Goal: Task Accomplishment & Management: Manage account settings

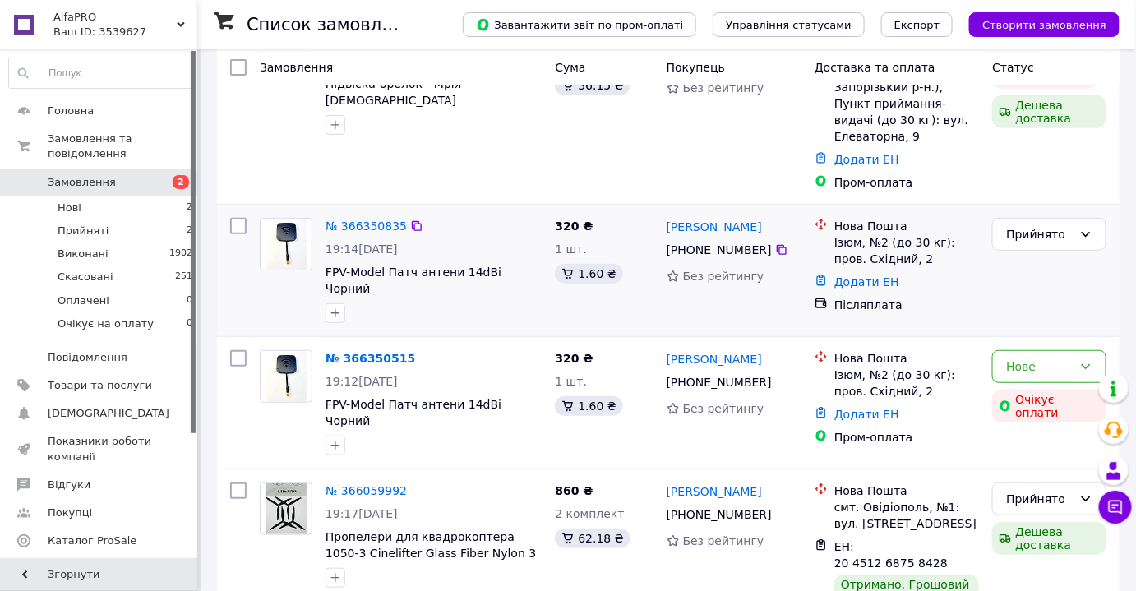
scroll to position [182, 0]
click at [1033, 490] on div "Прийнято" at bounding box center [1039, 499] width 67 height 18
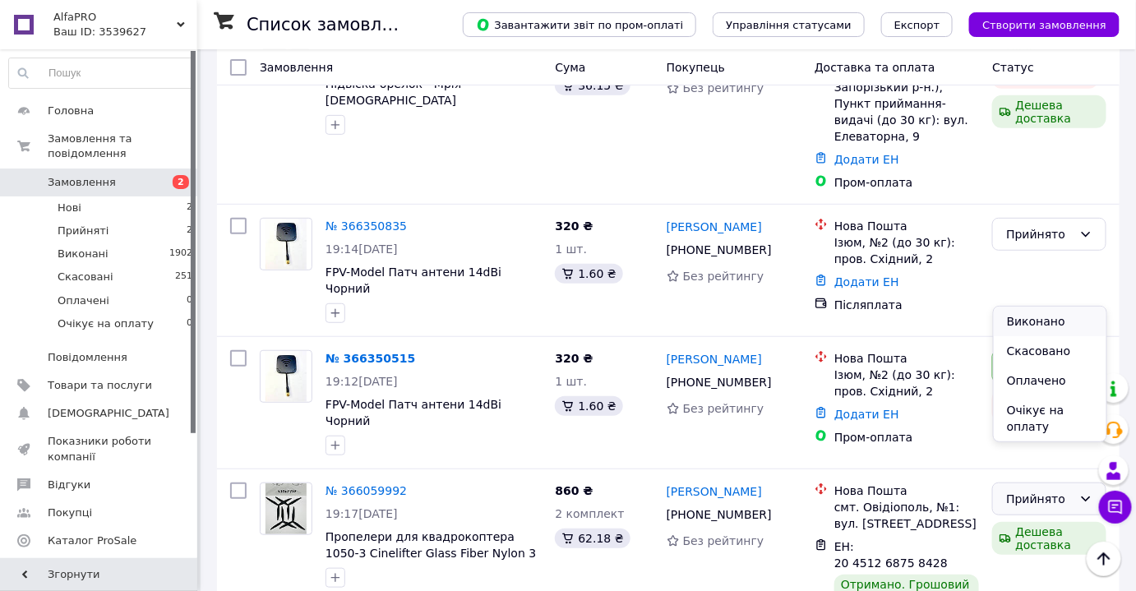
click at [1029, 317] on li "Виконано" at bounding box center [1050, 322] width 113 height 30
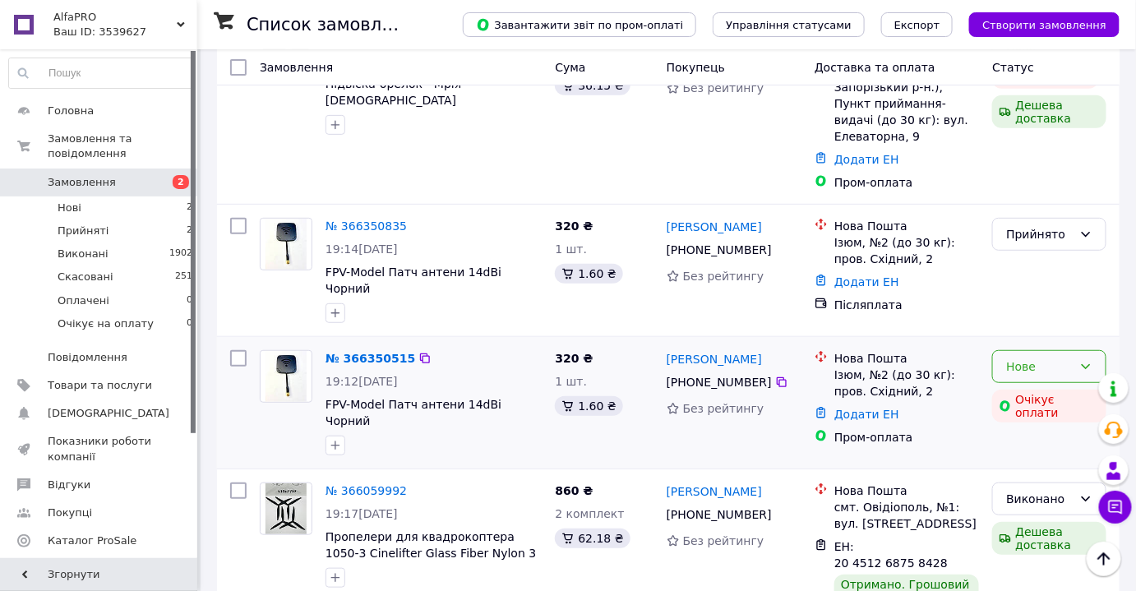
click at [1031, 358] on div "Нове" at bounding box center [1039, 367] width 67 height 18
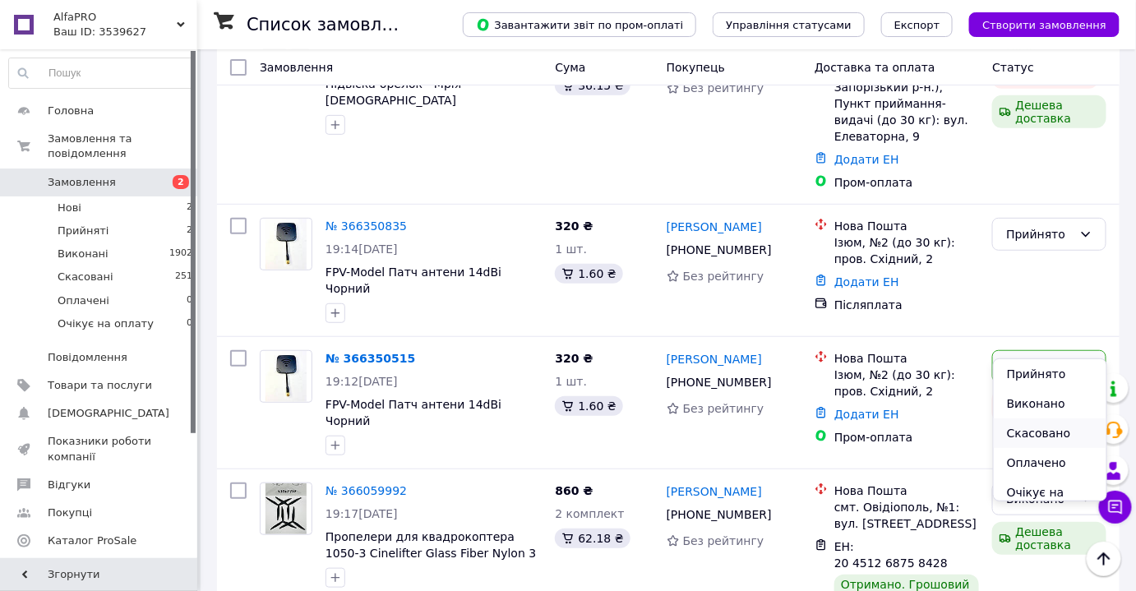
click at [1028, 439] on li "Скасовано" at bounding box center [1050, 433] width 113 height 30
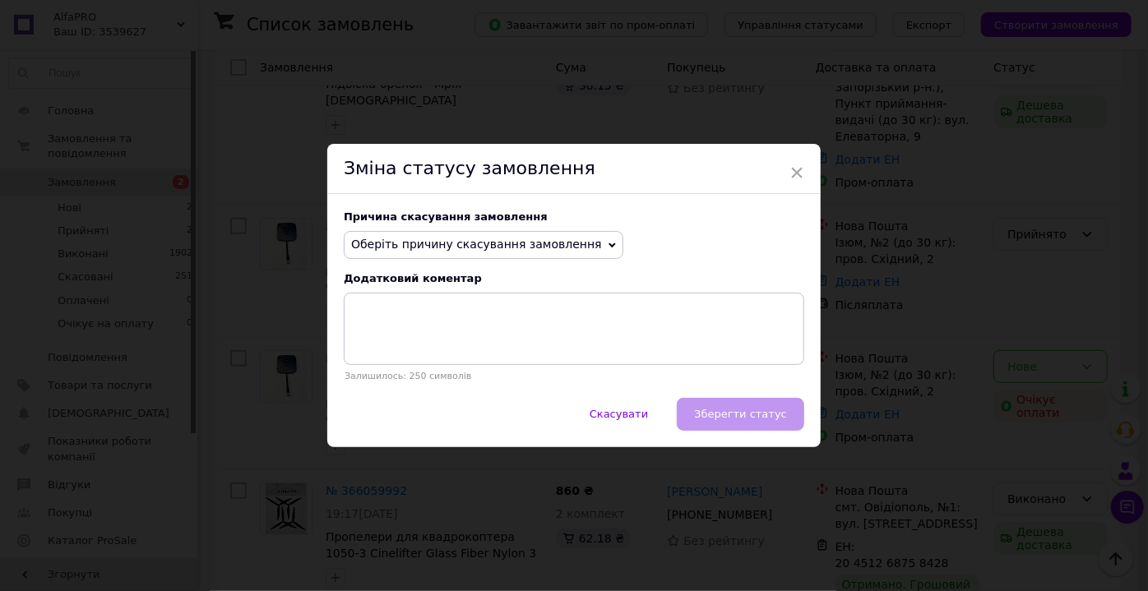
click at [526, 241] on span "Оберіть причину скасування замовлення" at bounding box center [476, 244] width 251 height 13
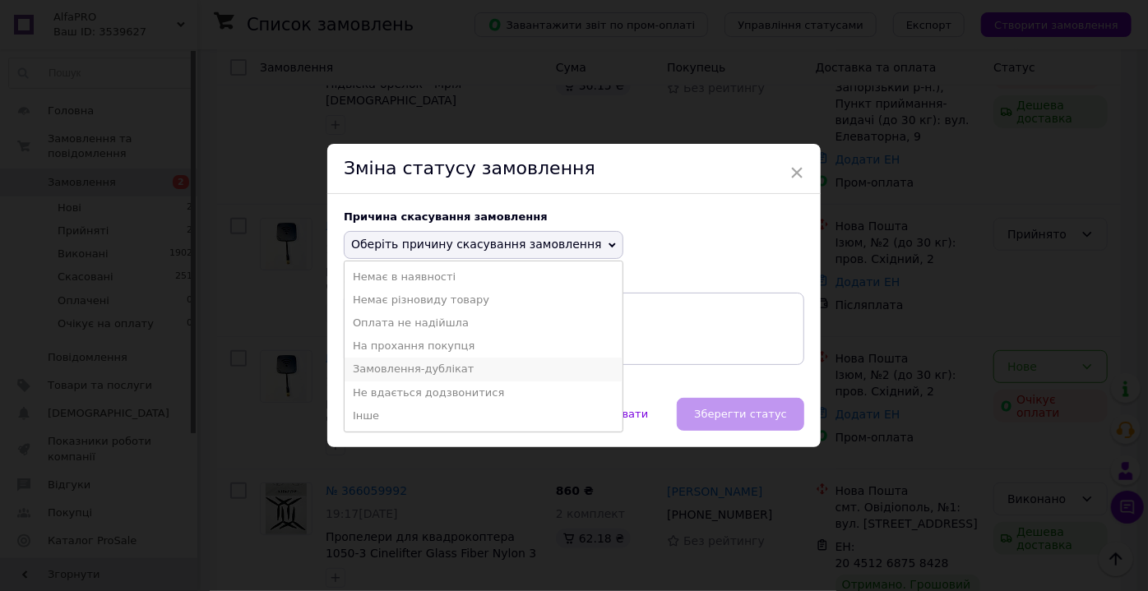
click at [379, 371] on li "Замовлення-дублікат" at bounding box center [483, 369] width 278 height 23
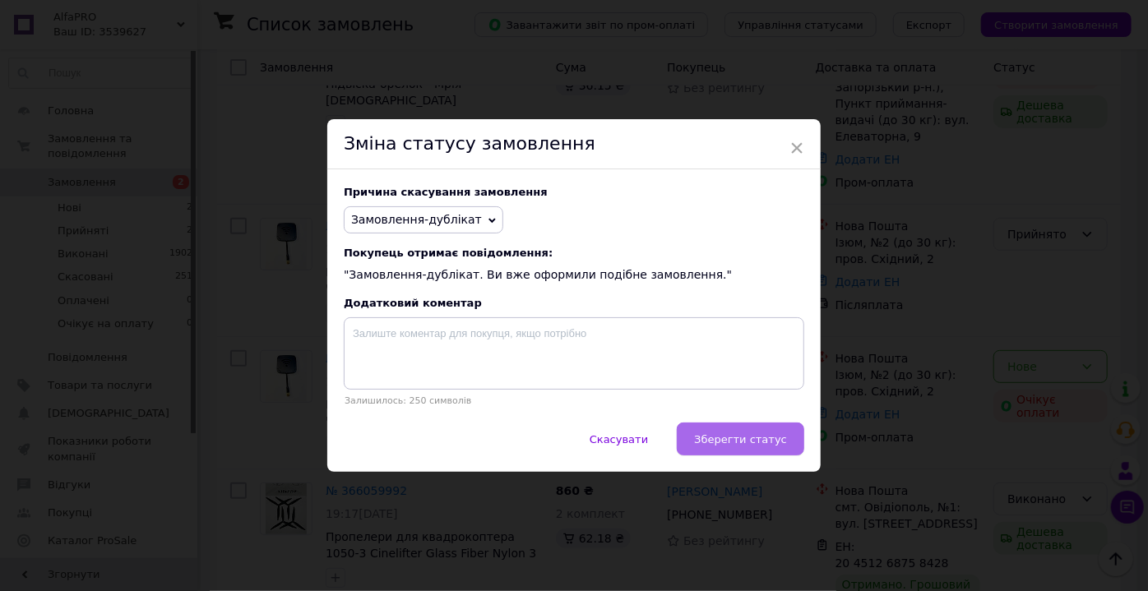
click at [763, 446] on span "Зберегти статус" at bounding box center [740, 439] width 93 height 12
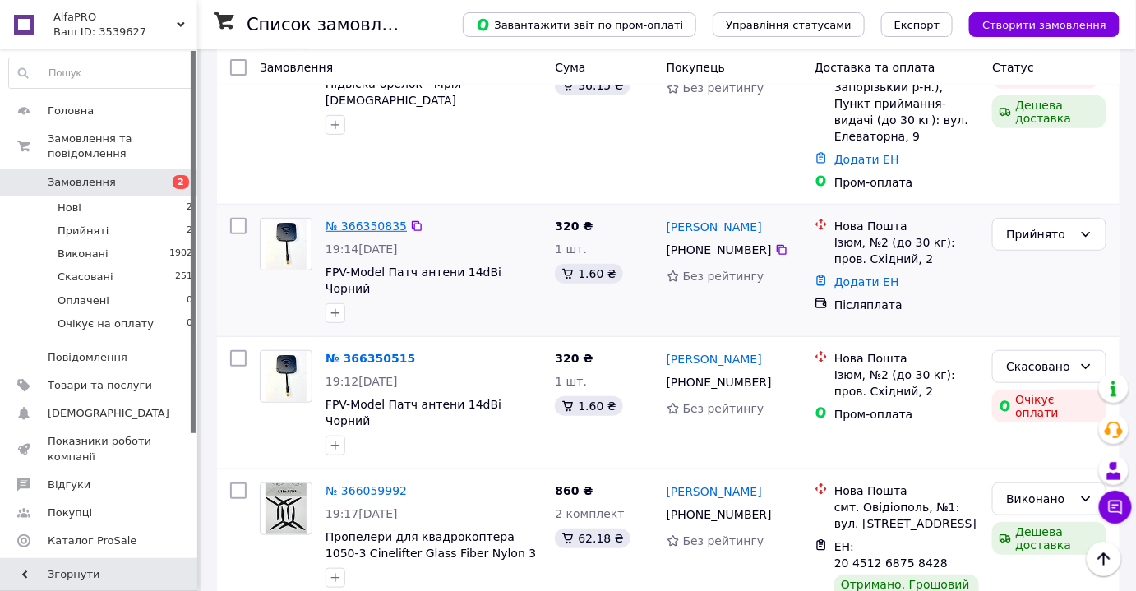
click at [357, 220] on link "№ 366350835" at bounding box center [366, 226] width 81 height 13
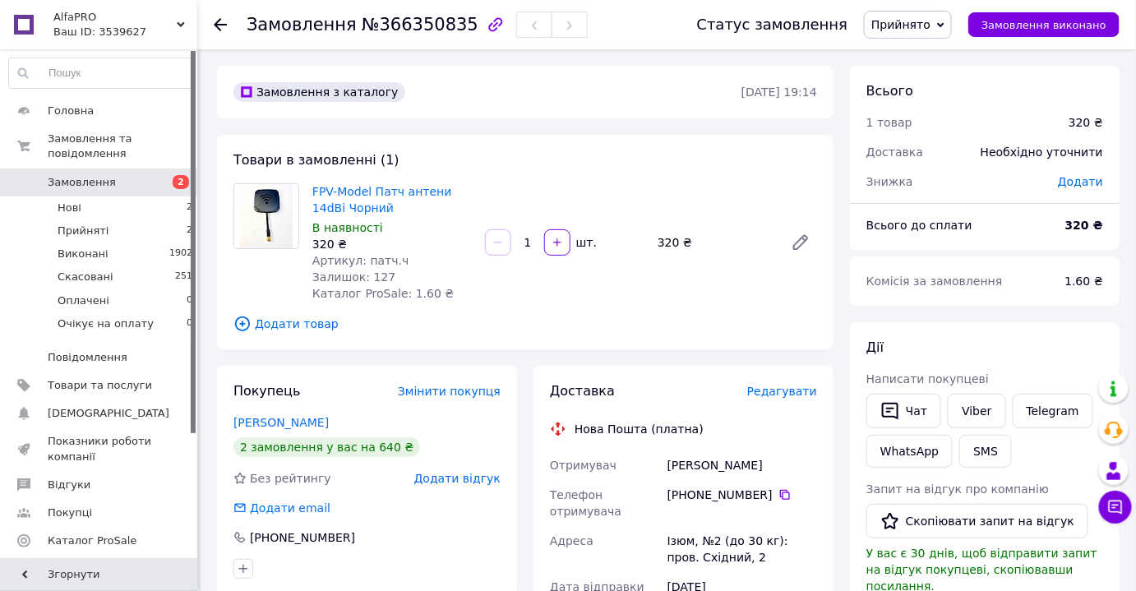
click at [774, 395] on span "Редагувати" at bounding box center [782, 391] width 70 height 13
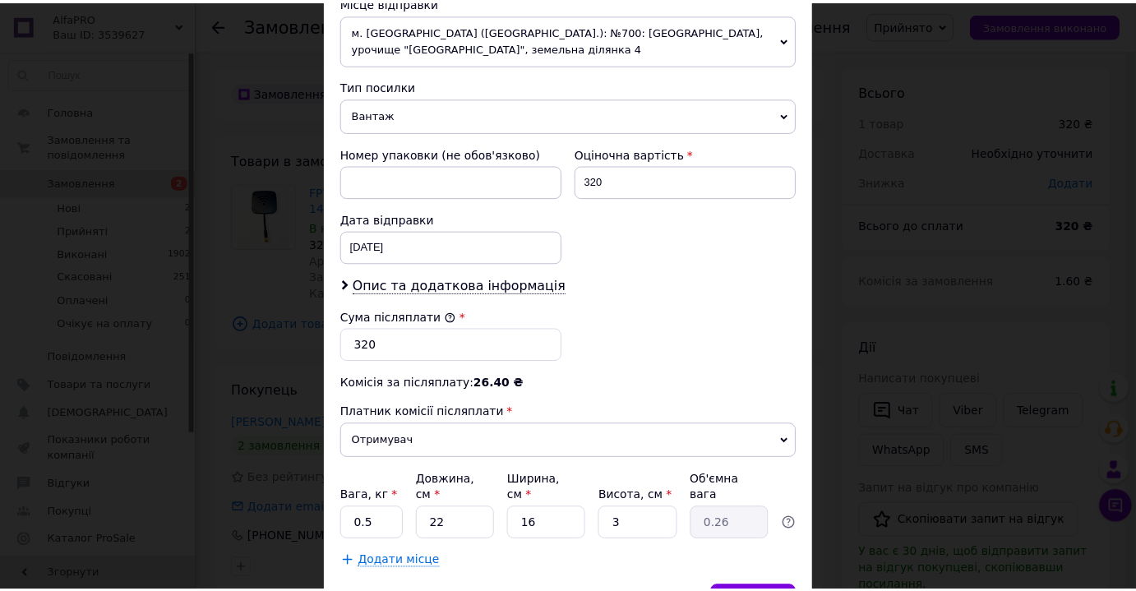
scroll to position [673, 0]
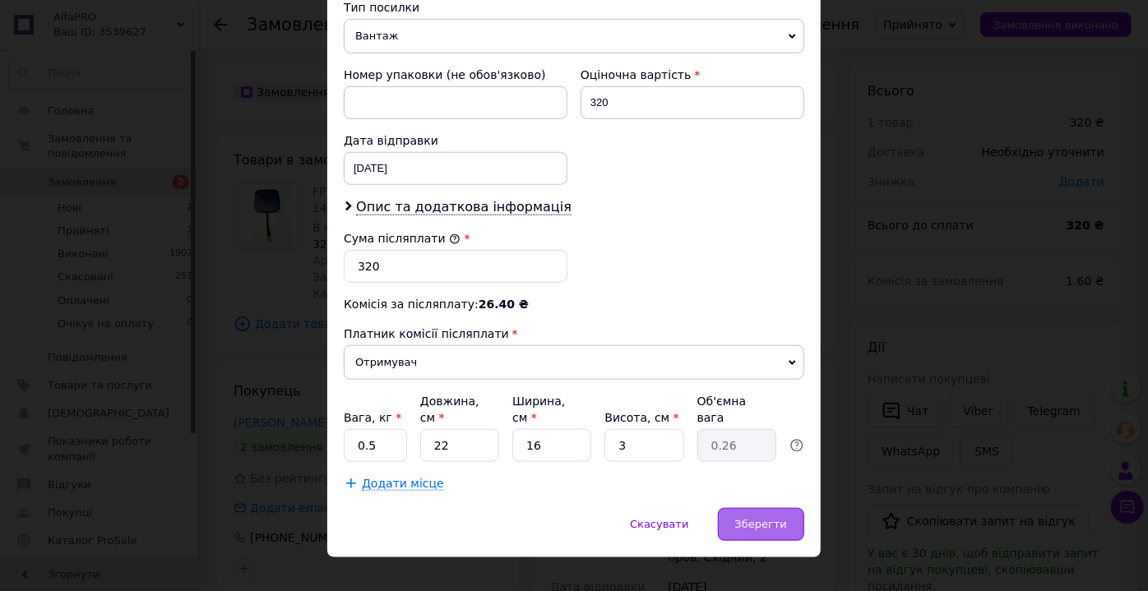
click at [758, 508] on div "Зберегти" at bounding box center [761, 524] width 86 height 33
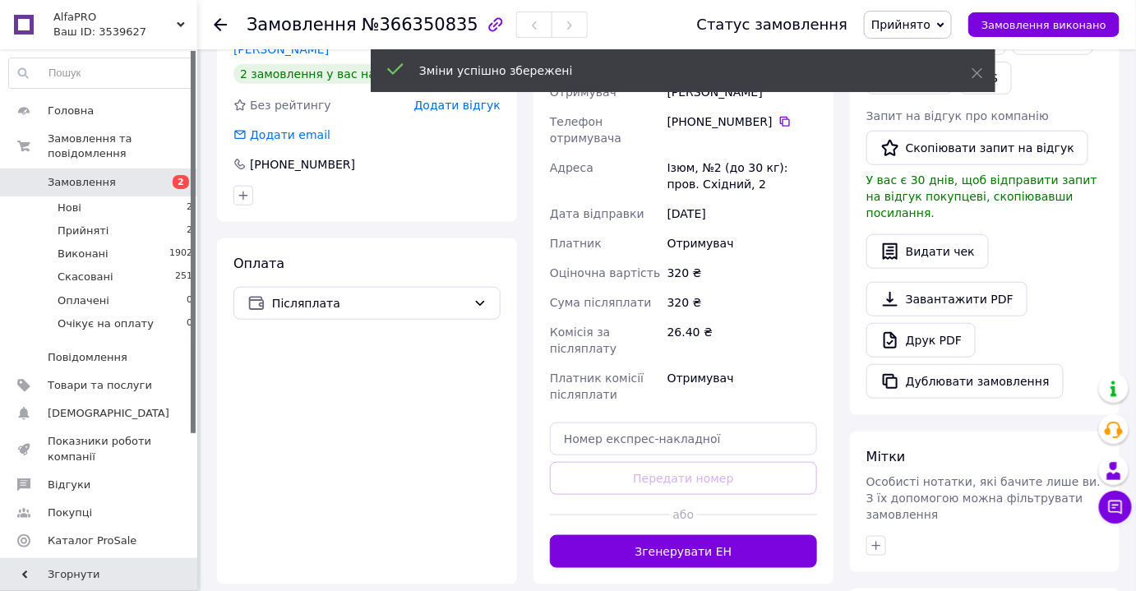
scroll to position [375, 0]
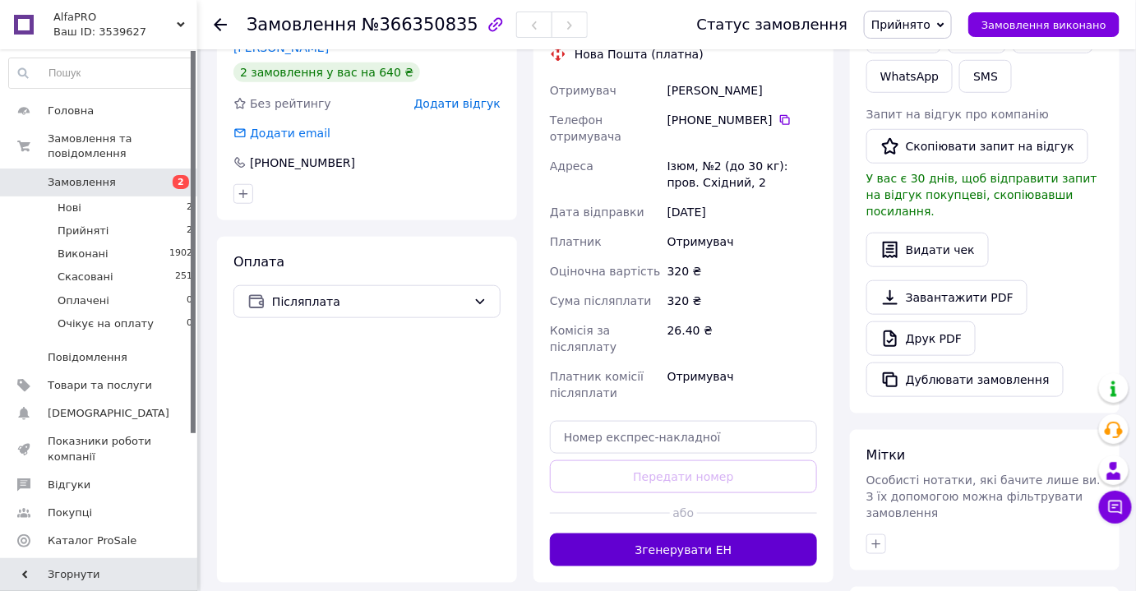
click at [701, 562] on button "Згенерувати ЕН" at bounding box center [683, 550] width 267 height 33
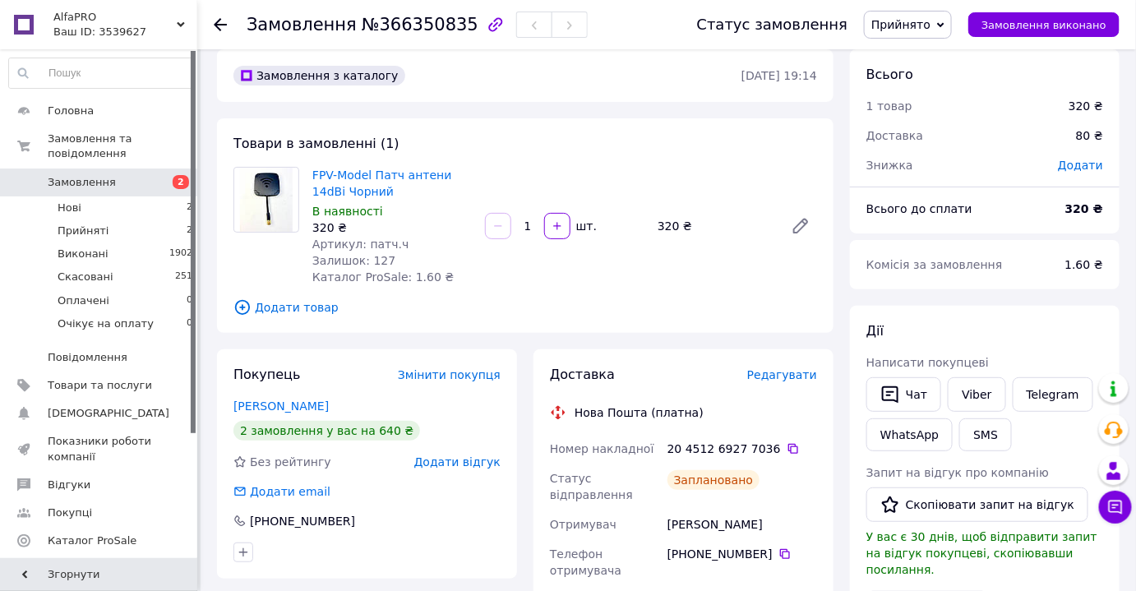
scroll to position [0, 0]
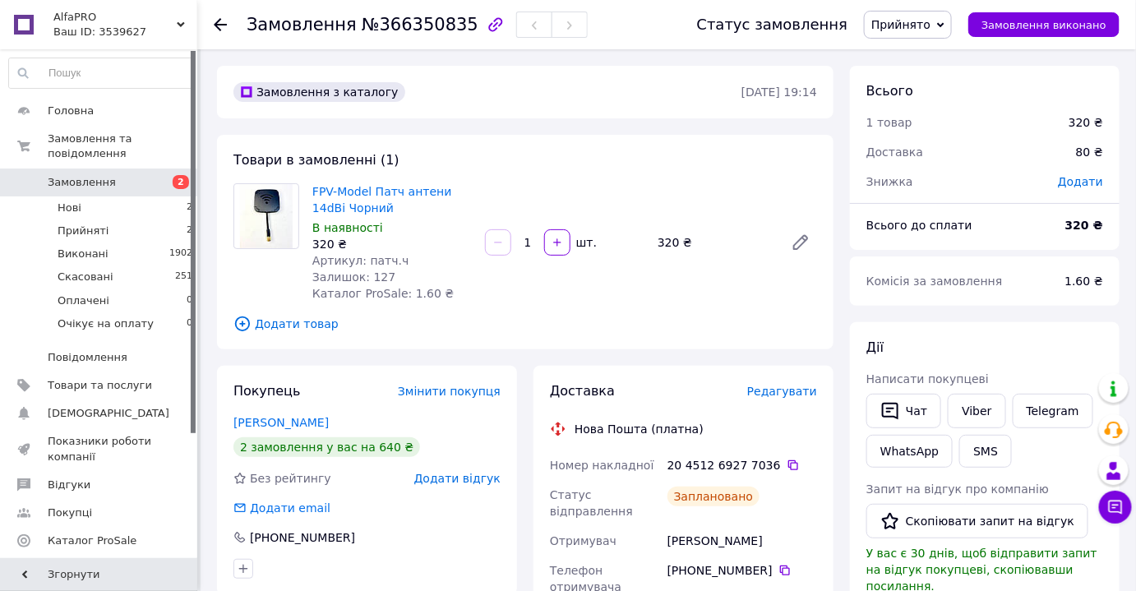
click at [224, 19] on icon at bounding box center [220, 24] width 13 height 13
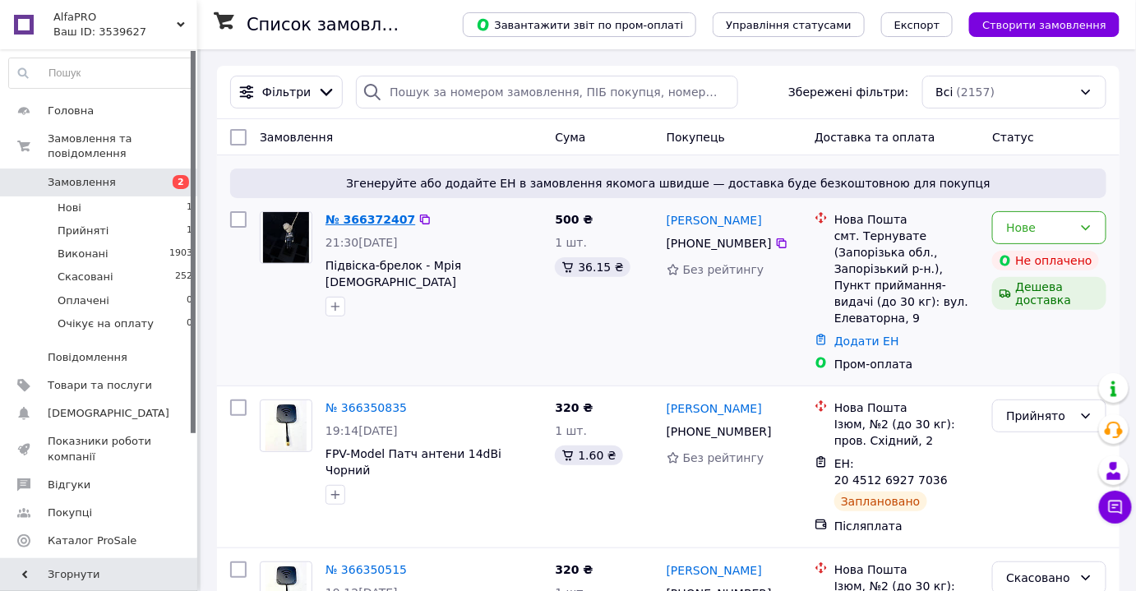
click at [371, 224] on link "№ 366372407" at bounding box center [371, 219] width 90 height 13
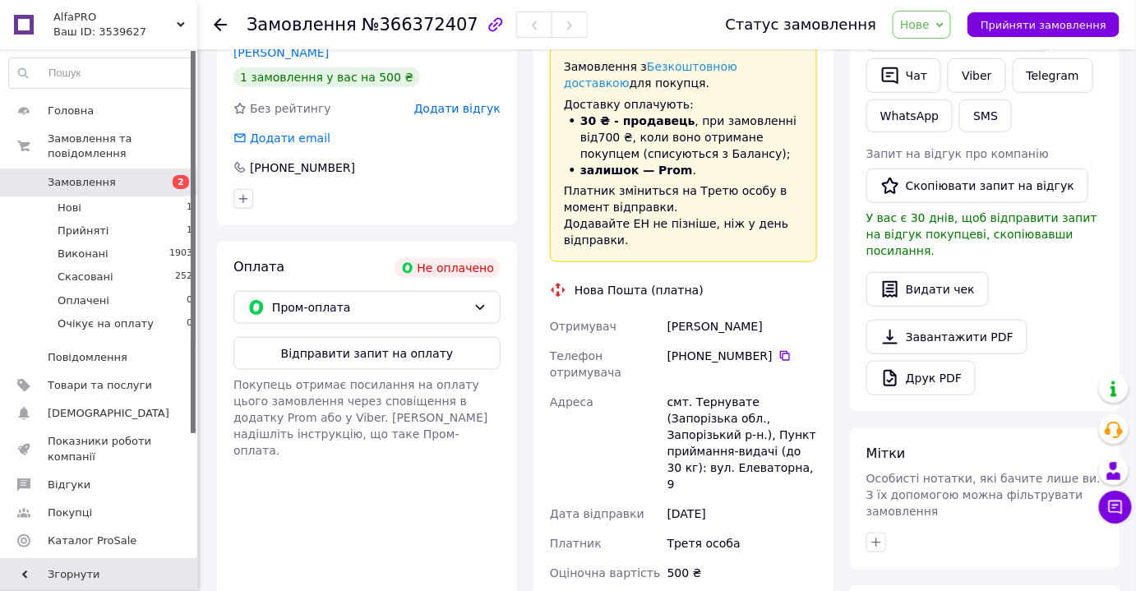
scroll to position [381, 0]
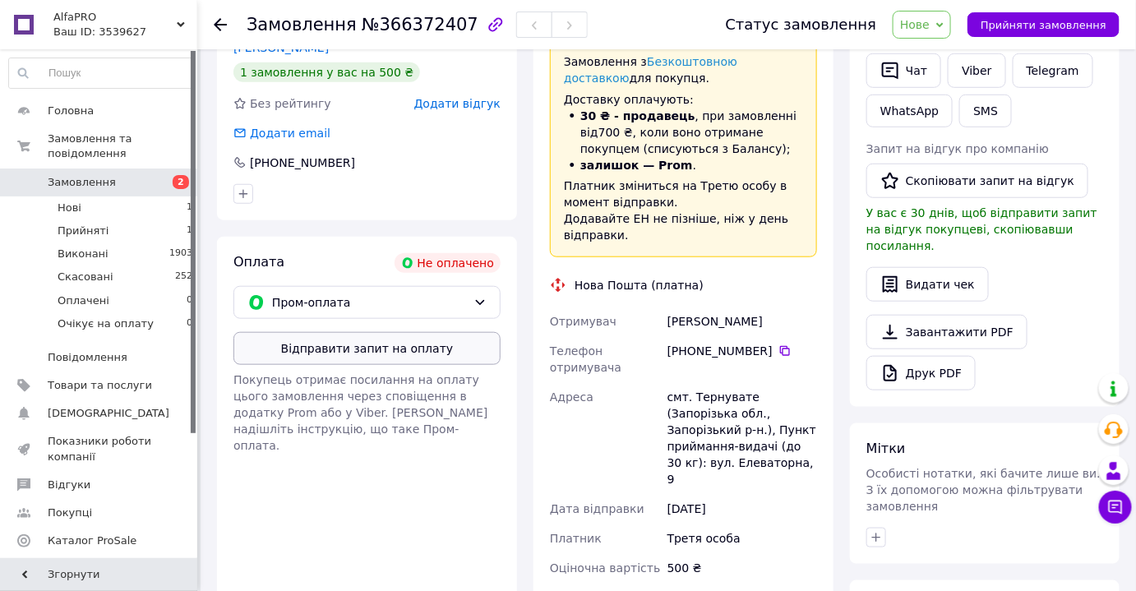
click at [314, 347] on button "Відправити запит на оплату" at bounding box center [366, 348] width 267 height 33
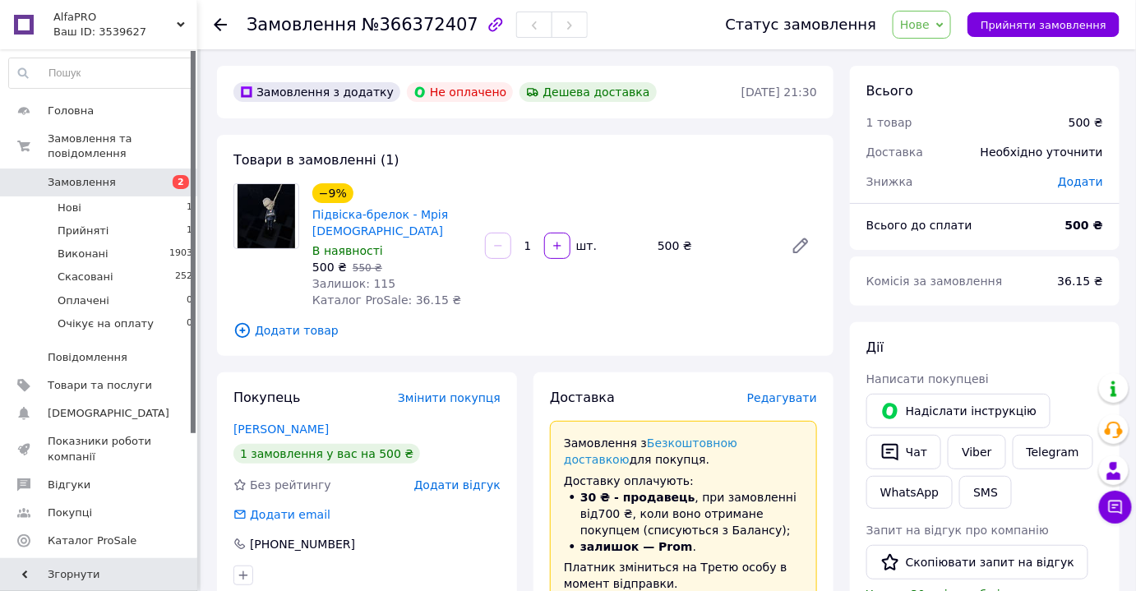
scroll to position [0, 0]
click at [19, 379] on use at bounding box center [23, 385] width 13 height 13
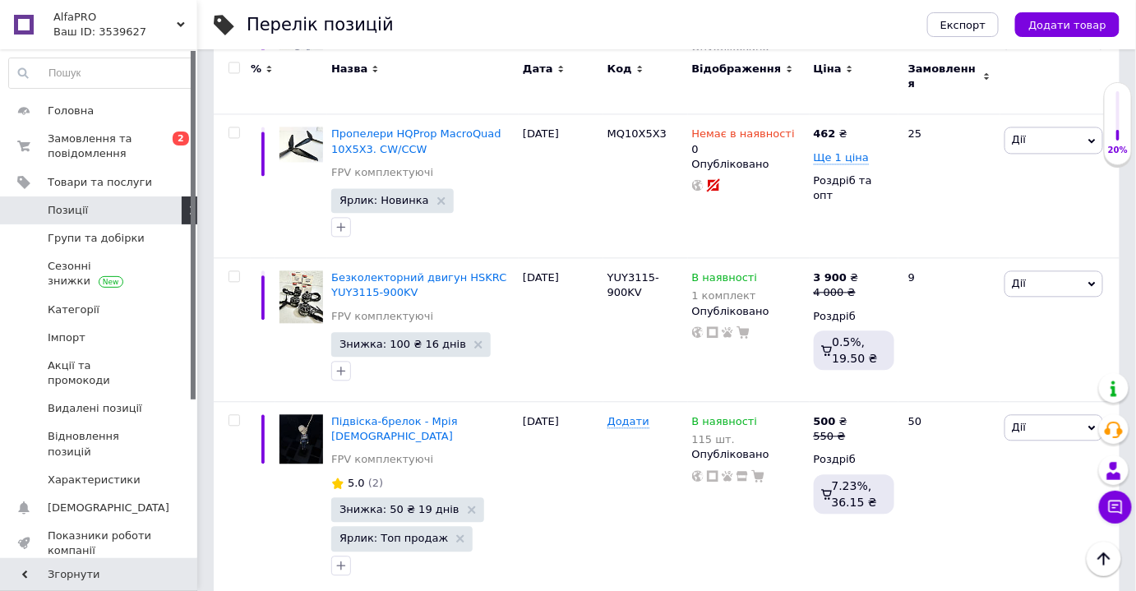
scroll to position [3177, 0]
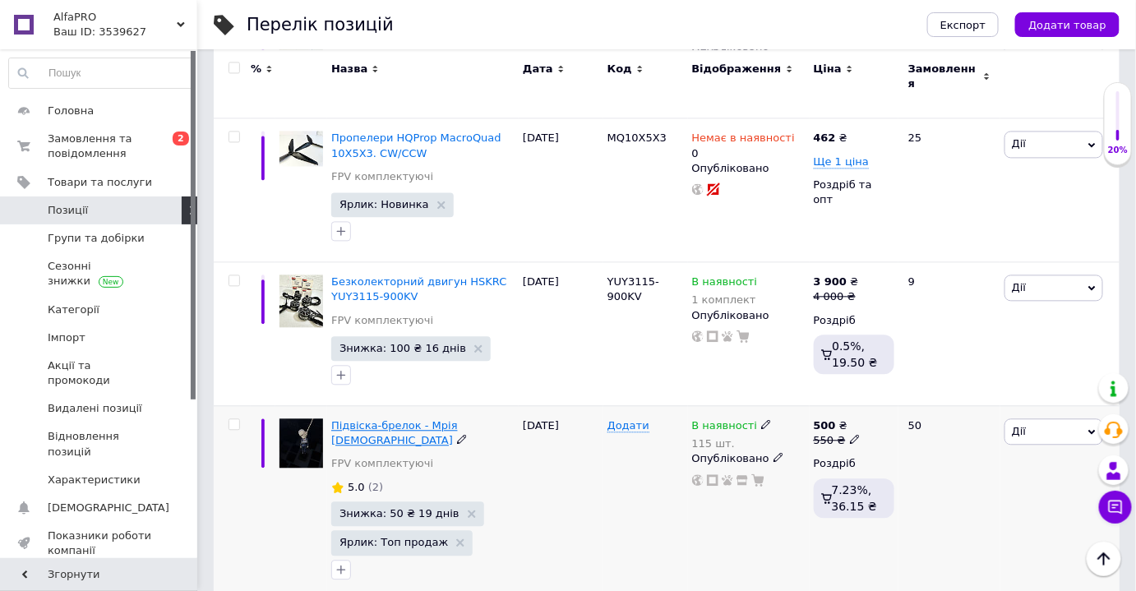
click at [358, 419] on span "Підвіска-брелок - Мрія [DEMOGRAPHIC_DATA]" at bounding box center [394, 432] width 127 height 27
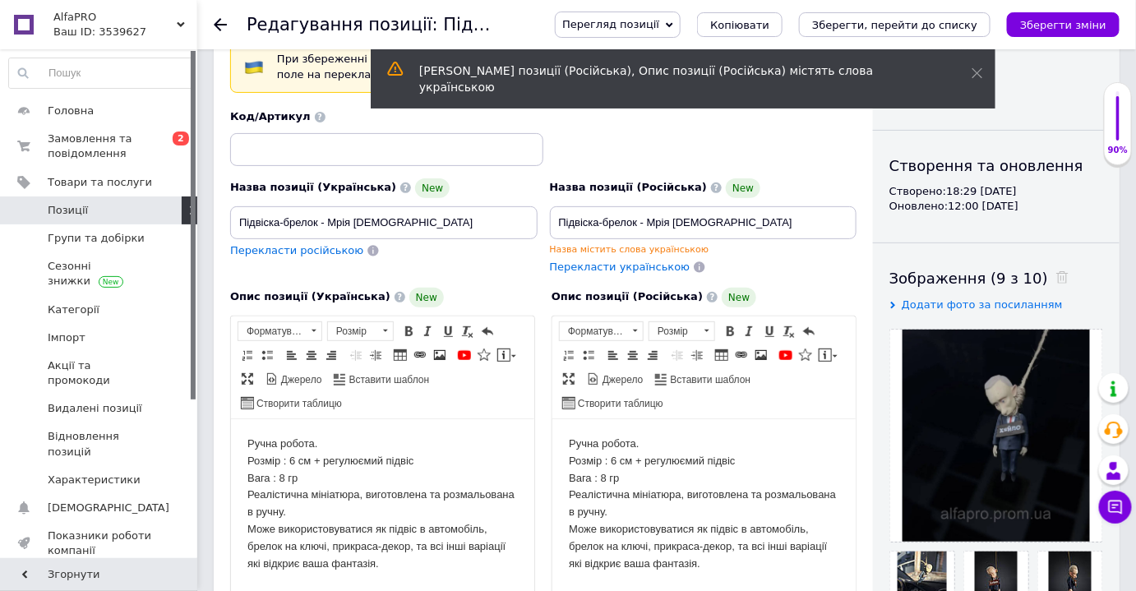
scroll to position [95, 0]
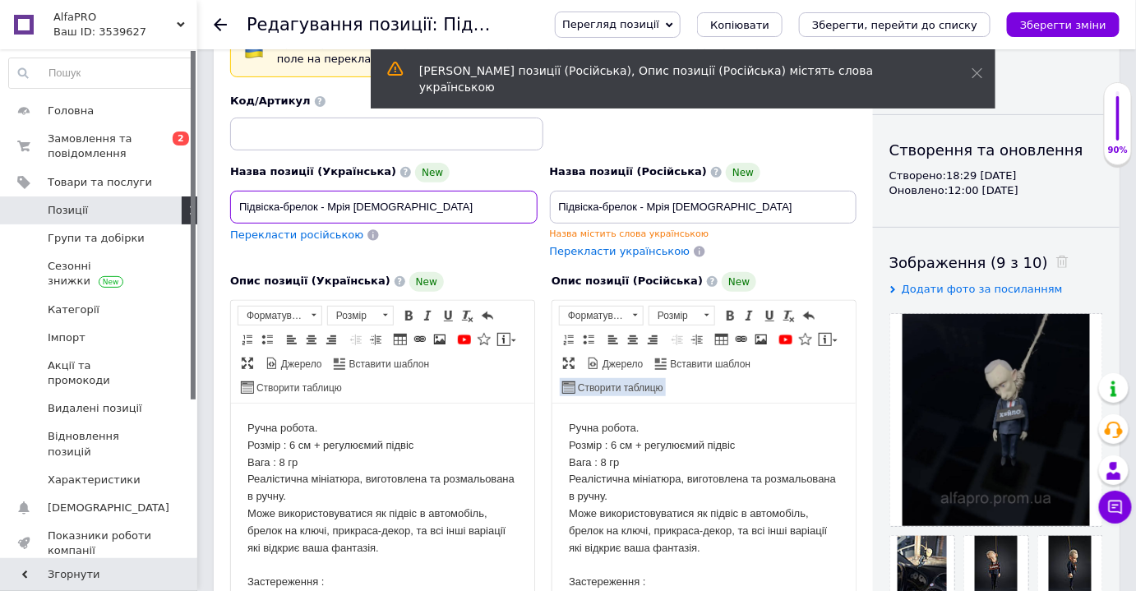
drag, startPoint x: 486, startPoint y: 220, endPoint x: 565, endPoint y: 374, distance: 172.8
click at [565, 374] on div "Назва позиції (Українська) [GEOGRAPHIC_DATA]-брелок - Мрія [DEMOGRAPHIC_DATA] П…" at bounding box center [543, 384] width 626 height 580
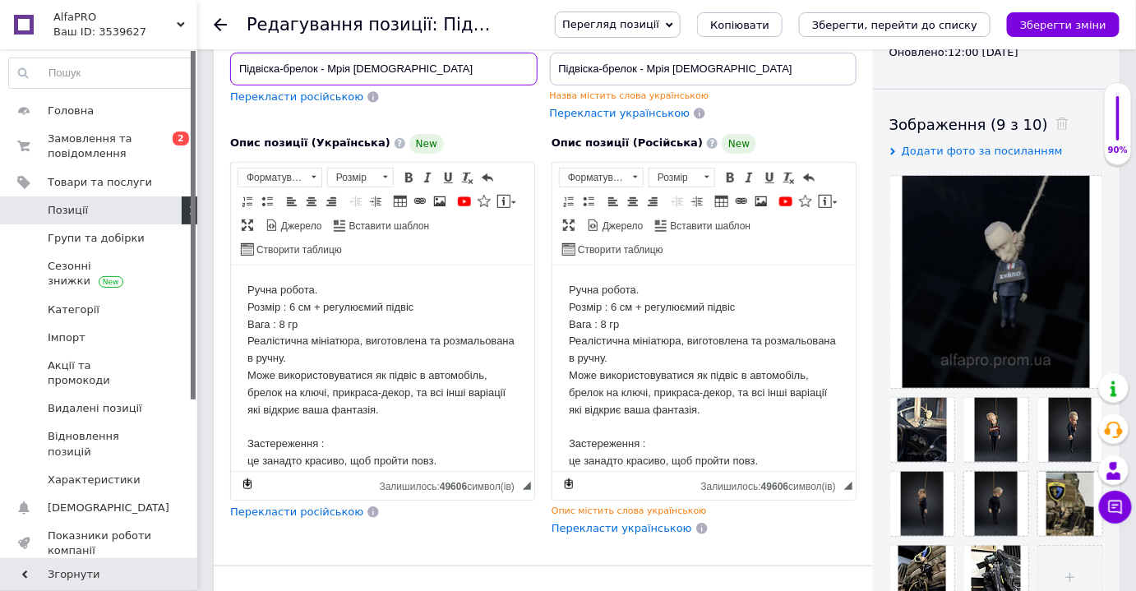
scroll to position [83, 0]
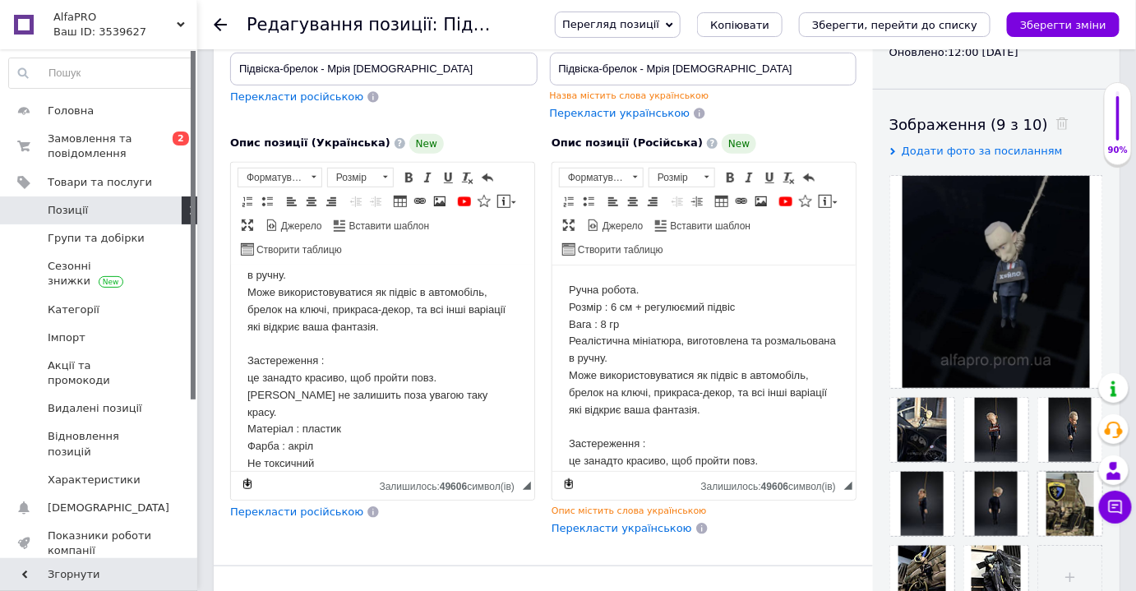
click at [252, 370] on body "Ручна робота. Розмір : 6 см + регулюємий підвіс Вага : 8 гр Реалістична мініатю…" at bounding box center [382, 335] width 270 height 274
click at [245, 378] on html "Ручна робота. Розмір : 6 см + регулюємий підвіс Вага : 8 гр Реалістична мініатю…" at bounding box center [381, 335] width 303 height 307
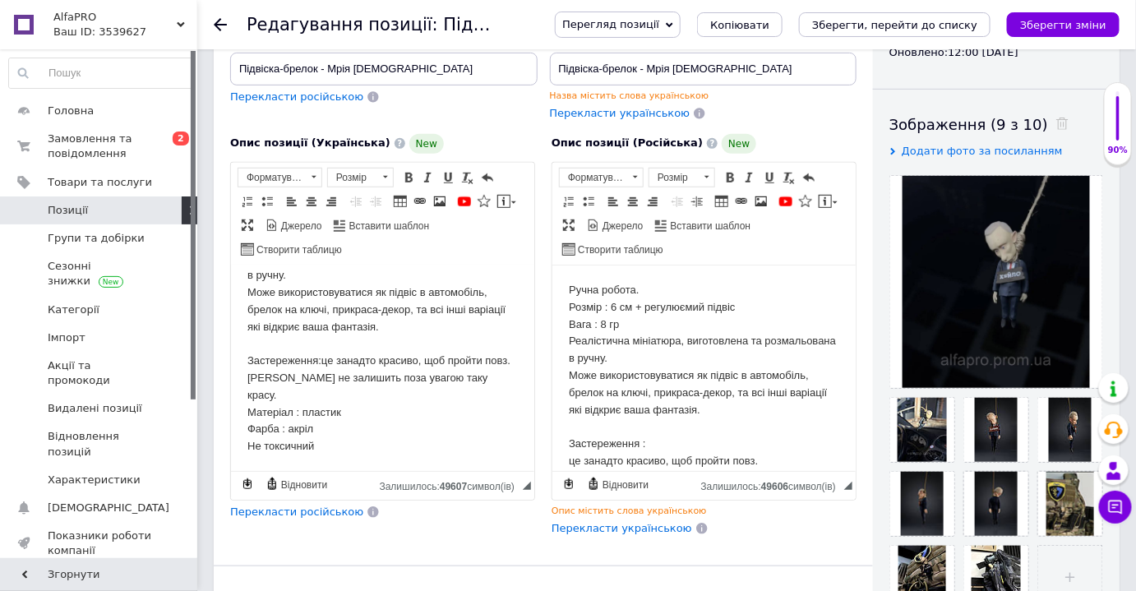
click at [299, 374] on body "Ручна робота. Розмір : 6 см + регулюємий підвіс Вага : 8 гр Реалістична мініатю…" at bounding box center [382, 326] width 270 height 257
click at [305, 428] on body "Ручна робота. Розмір : 6 см + регулюємий підвіс Вага : 8 гр Реалістична мініатю…" at bounding box center [382, 326] width 270 height 257
click at [335, 435] on body "Ручна робота. Розмір : 6 см + регулюємий підвіс Вага : 8 гр Реалістична мініатю…" at bounding box center [382, 326] width 270 height 257
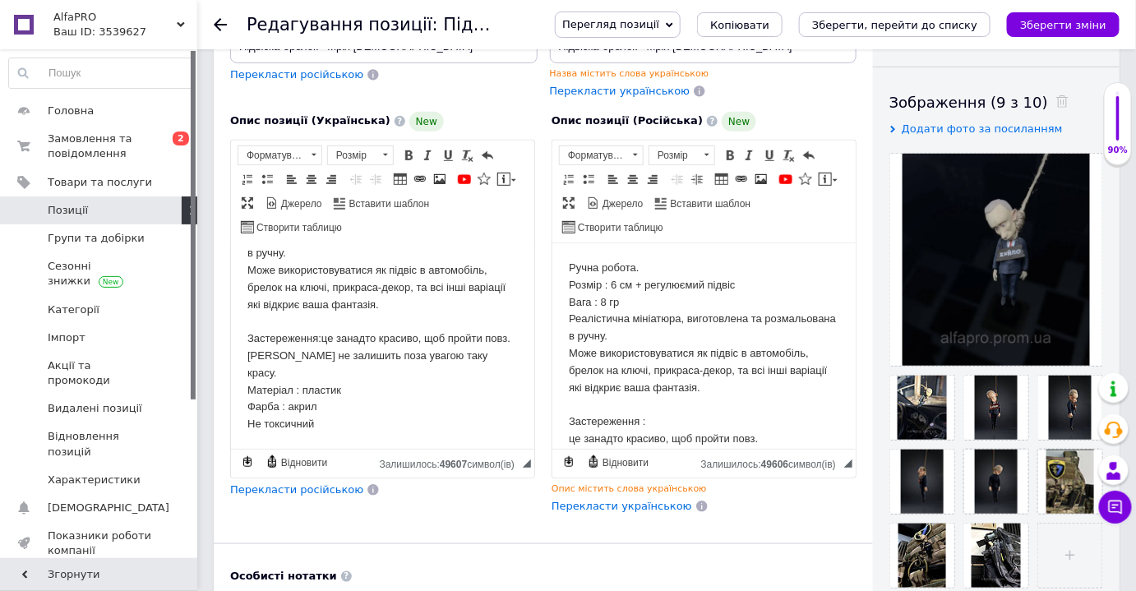
scroll to position [253, 0]
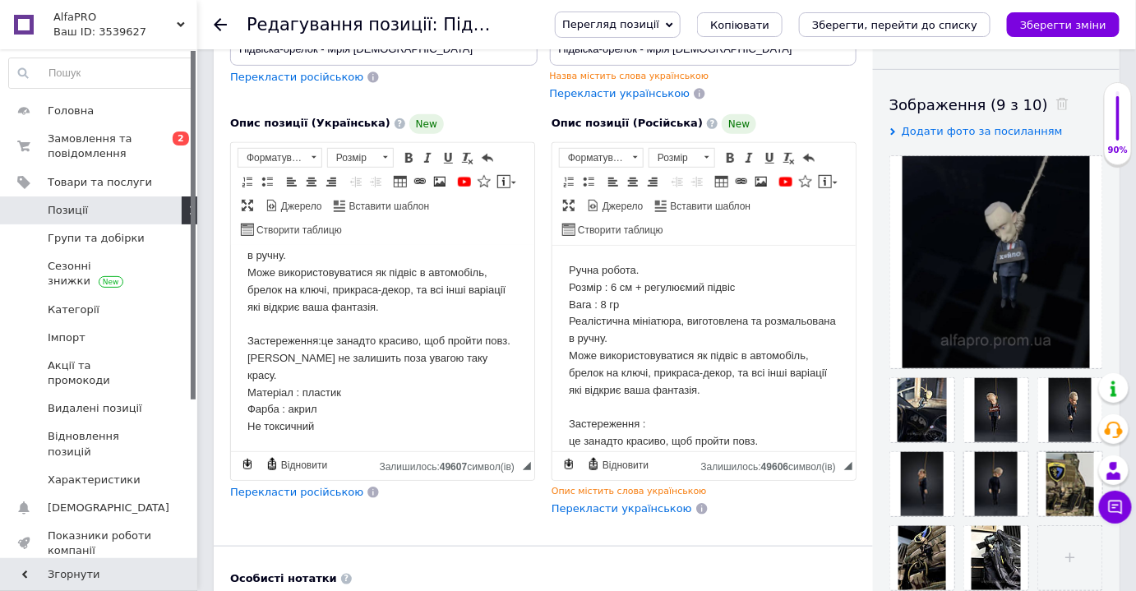
click at [570, 444] on body "Ручна робота. Розмір : 6 см + регулюємий підвіс Вага : 8 гр Реалістична мініатю…" at bounding box center [703, 398] width 270 height 274
click at [386, 366] on body "Ручна робота. Розмір : 6 см + регулюємий підвіс Вага : 8 гр Реалістична мініатю…" at bounding box center [382, 306] width 270 height 257
click at [280, 362] on body "Ручна робота. Розмір : 6 см + регулюємий підвіс Вага : 8 гр Реалістична мініатю…" at bounding box center [382, 306] width 270 height 257
click at [528, 465] on span "◢" at bounding box center [527, 466] width 8 height 8
